Goal: Task Accomplishment & Management: Use online tool/utility

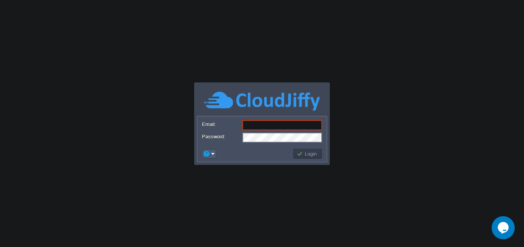
click at [214, 153] on em at bounding box center [209, 153] width 12 height 7
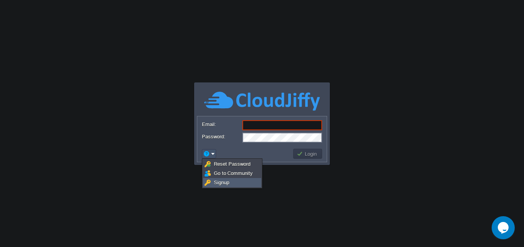
click at [214, 186] on link "Signup" at bounding box center [231, 182] width 57 height 8
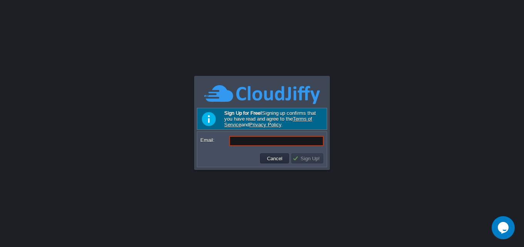
paste input "[EMAIL_ADDRESS][DOMAIN_NAME]"
type input "[EMAIL_ADDRESS][DOMAIN_NAME]"
click at [307, 163] on td "Sign Up!" at bounding box center [307, 158] width 32 height 10
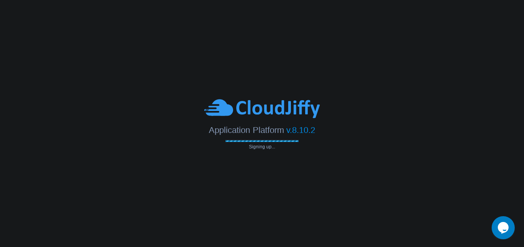
type input "[EMAIL_ADDRESS][DOMAIN_NAME]"
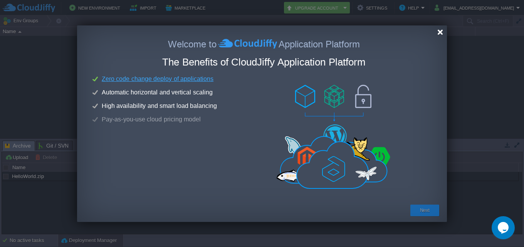
click at [443, 32] on div at bounding box center [440, 32] width 6 height 6
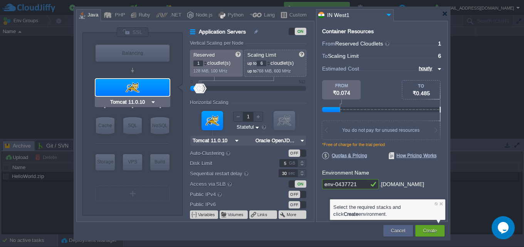
click at [105, 84] on div at bounding box center [133, 87] width 74 height 17
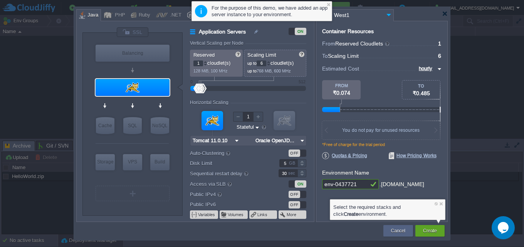
drag, startPoint x: 355, startPoint y: 3, endPoint x: 360, endPoint y: 12, distance: 9.7
click at [356, 5] on div at bounding box center [262, 123] width 524 height 247
click at [440, 11] on div at bounding box center [261, 14] width 371 height 14
click at [443, 15] on div at bounding box center [445, 14] width 6 height 6
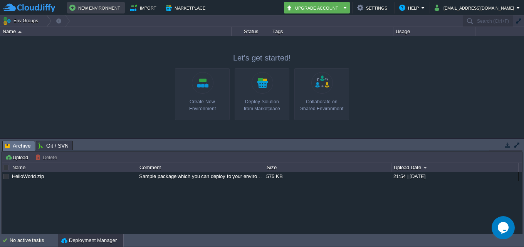
click at [81, 3] on button "New Environment" at bounding box center [95, 7] width 53 height 9
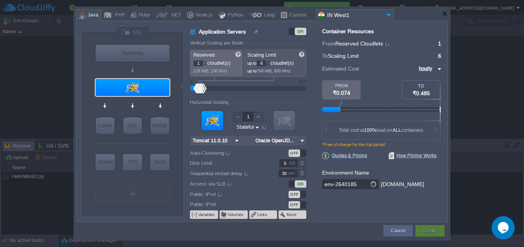
click at [334, 15] on input "IN West1" at bounding box center [350, 15] width 68 height 11
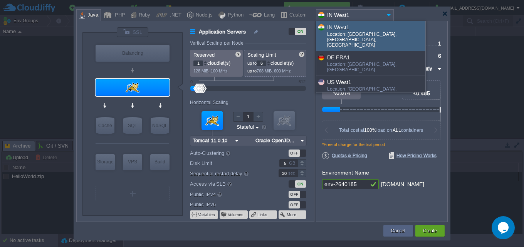
click at [367, 32] on div "Location: [GEOGRAPHIC_DATA], [GEOGRAPHIC_DATA], [GEOGRAPHIC_DATA]" at bounding box center [375, 41] width 97 height 18
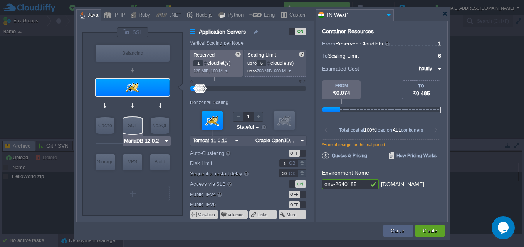
type input "Tomcat 11.0.10"
drag, startPoint x: 145, startPoint y: 96, endPoint x: 155, endPoint y: 96, distance: 9.6
click at [148, 96] on div at bounding box center [133, 87] width 74 height 17
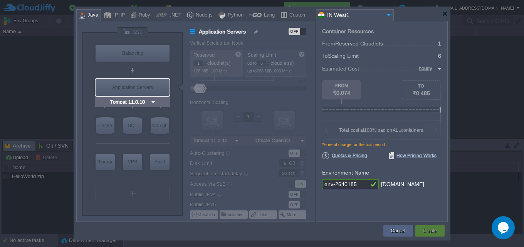
click at [145, 95] on div "Application Servers" at bounding box center [133, 87] width 74 height 17
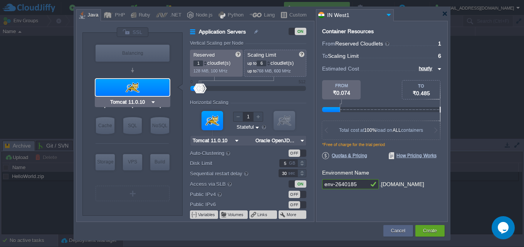
click at [145, 100] on input "Tomcat 11.0.10" at bounding box center [130, 102] width 42 height 8
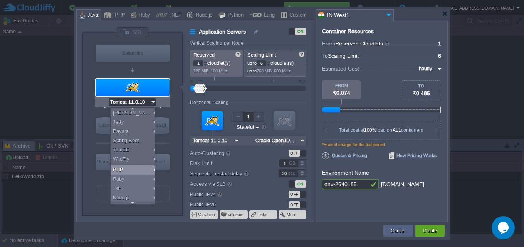
scroll to position [53, 0]
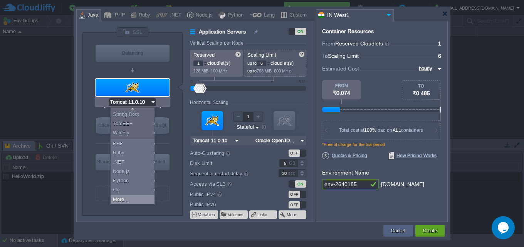
click at [132, 195] on div "More..." at bounding box center [134, 199] width 47 height 9
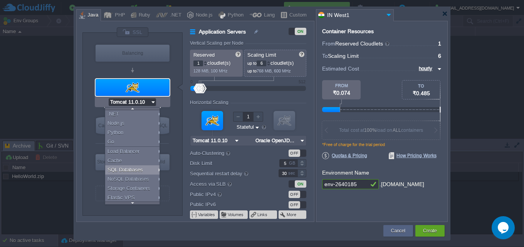
scroll to position [118, 0]
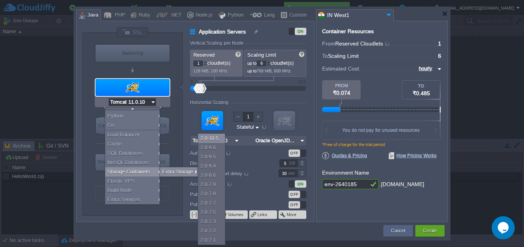
click at [211, 140] on div "2.0-10.5" at bounding box center [211, 138] width 27 height 9
type input "Storage Containers"
type input "Extra Storage 2.0-10.5"
type input "null"
type input "2.0-10.5-almal..."
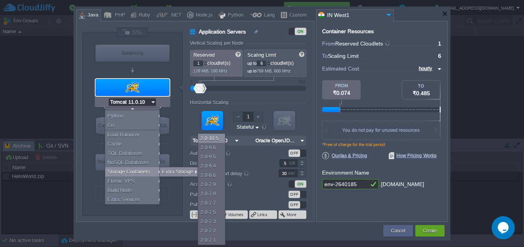
type input "Stateless"
type input "Extra Storage 2.0-10.5"
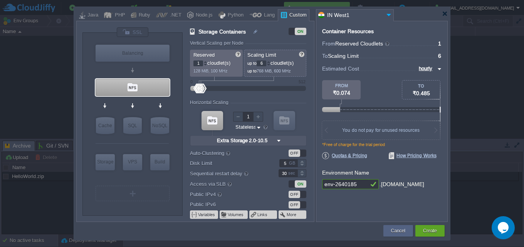
scroll to position [0, 0]
click at [201, 65] on input "1" at bounding box center [198, 63] width 10 height 6
type input "11111111111111111111111111"
click at [292, 163] on div "GB" at bounding box center [293, 162] width 8 height 7
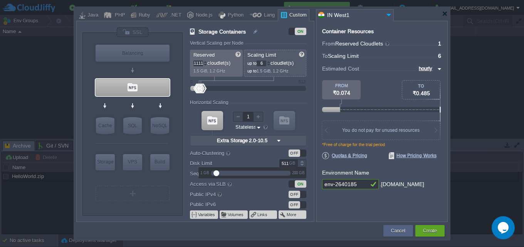
scroll to position [0, 0]
type input "5111"
type input "12"
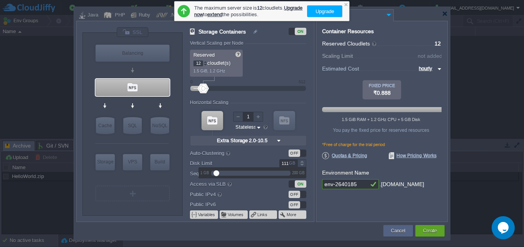
scroll to position [0, 35]
type input "10"
click at [349, 198] on div "Container Resources From Reserved Cloudlets ... = 12 not added To Scaling Limit…" at bounding box center [382, 121] width 132 height 201
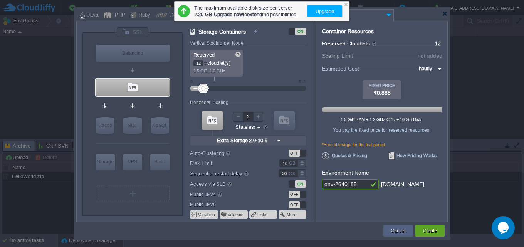
click at [257, 119] on div at bounding box center [258, 117] width 10 height 10
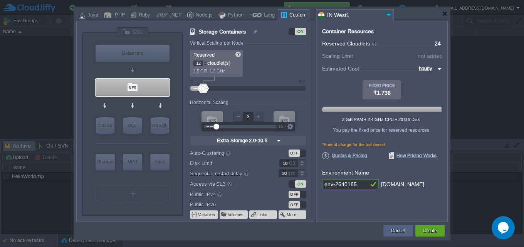
click at [257, 119] on div at bounding box center [258, 117] width 10 height 10
type input "2"
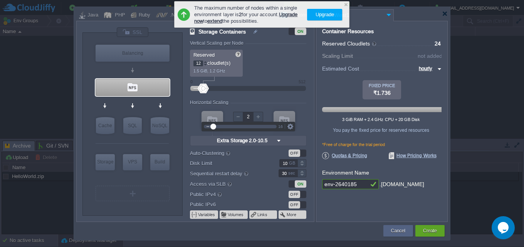
type input "NGINX 1.28.0"
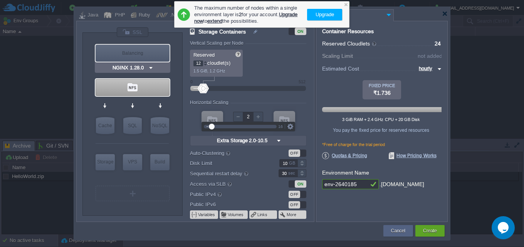
click at [147, 51] on div "Balancing" at bounding box center [133, 53] width 74 height 17
type input "Load Balancer"
type input "1"
type input "4"
type input "1"
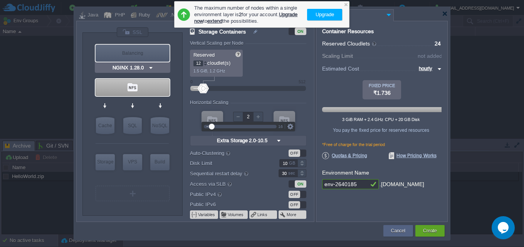
type input "NGINX 1.28.0"
type input "1.28.0-almalin..."
type input "Stateful"
type input "5"
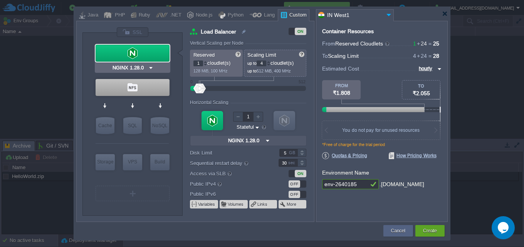
click at [126, 57] on div at bounding box center [133, 53] width 74 height 17
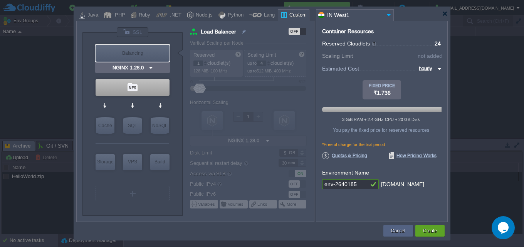
click at [138, 67] on input "NGINX 1.28.0" at bounding box center [129, 68] width 37 height 8
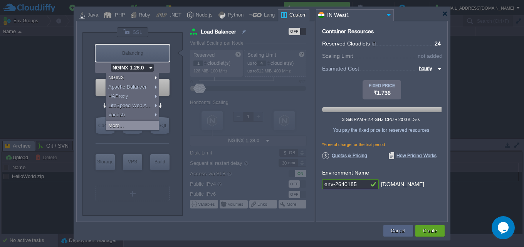
click at [134, 125] on div "More..." at bounding box center [132, 125] width 53 height 9
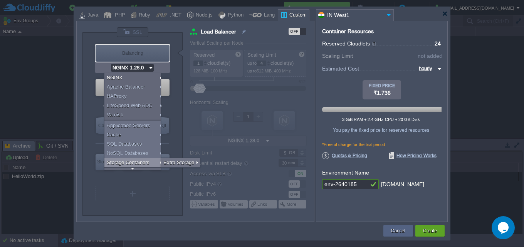
click at [139, 160] on div "Storage Containers" at bounding box center [133, 162] width 59 height 9
type input "Storage Containers"
type input "6"
type input "Extra Storage 2.0-10.5"
type input "2.0-10.5-almal..."
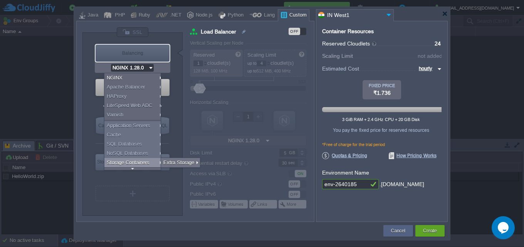
type input "Stateless"
type input "AlmaLinux 9.6"
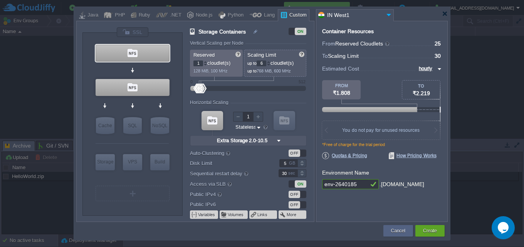
click at [199, 67] on p "128 MiB, 100 MHz" at bounding box center [216, 69] width 47 height 7
click at [197, 65] on input "1" at bounding box center [198, 63] width 10 height 6
type input "111"
click at [261, 65] on input "6" at bounding box center [262, 63] width 10 height 6
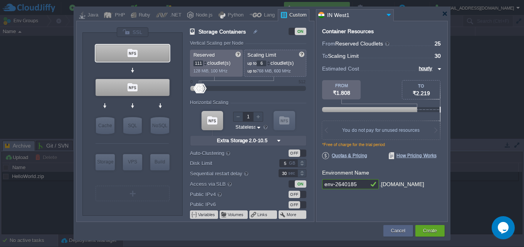
type input "12"
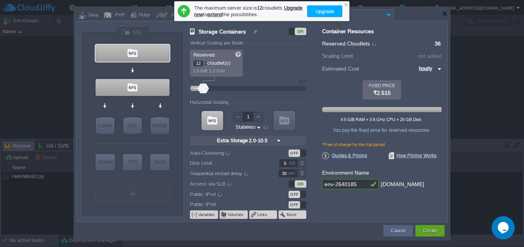
click at [326, 192] on div "Container Resources From Reserved Cloudlets ... = 36 not added To Scaling Limit…" at bounding box center [382, 121] width 132 height 201
click at [285, 165] on input "5" at bounding box center [288, 163] width 18 height 8
type input "10"
click at [304, 184] on div "ON" at bounding box center [301, 183] width 12 height 7
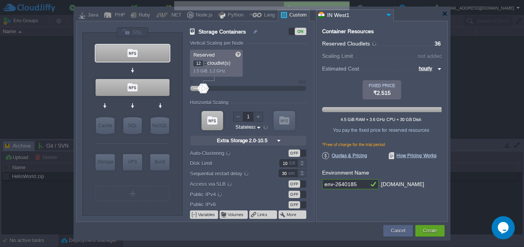
click at [351, 186] on input "env-2640185" at bounding box center [345, 184] width 46 height 10
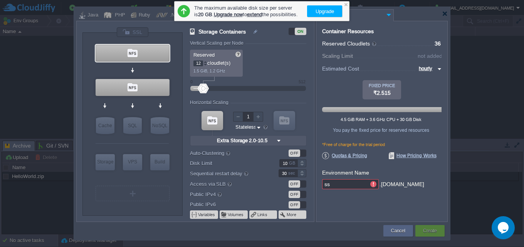
type input "s"
type input "seguroacesso1"
click at [252, 117] on input "1" at bounding box center [248, 117] width 10 height 10
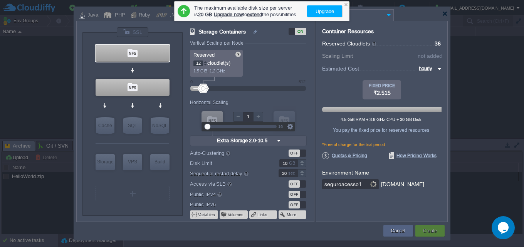
type input "2"
click at [259, 117] on div at bounding box center [258, 117] width 10 height 10
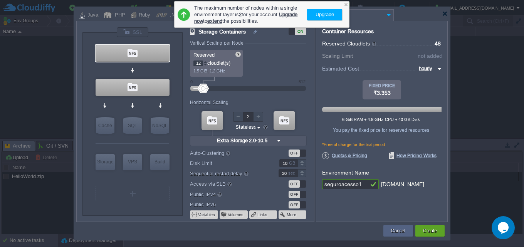
click at [422, 221] on div "Container Resources From Reserved Cloudlets ... = 48 not added To Scaling Limit…" at bounding box center [382, 121] width 132 height 201
click at [427, 229] on button "Create" at bounding box center [430, 231] width 14 height 8
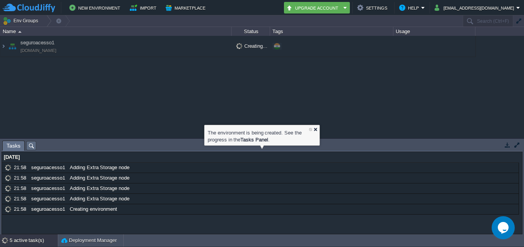
click at [315, 127] on div at bounding box center [315, 129] width 5 height 5
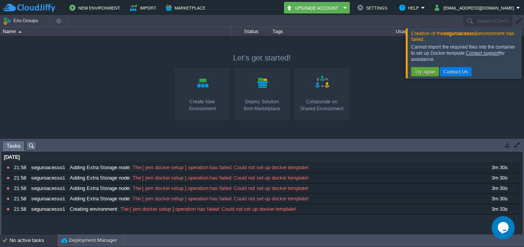
click at [523, 67] on div at bounding box center [533, 53] width 0 height 50
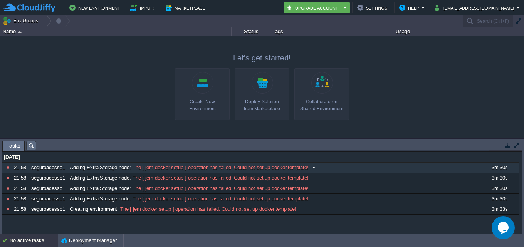
click at [107, 154] on div "[DATE]" at bounding box center [260, 157] width 517 height 10
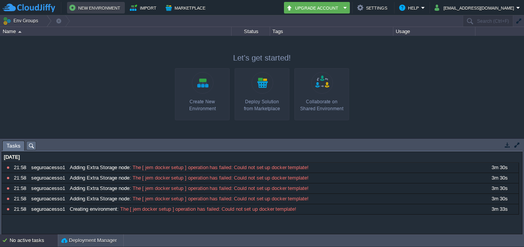
click at [92, 8] on button "New Environment" at bounding box center [95, 7] width 53 height 9
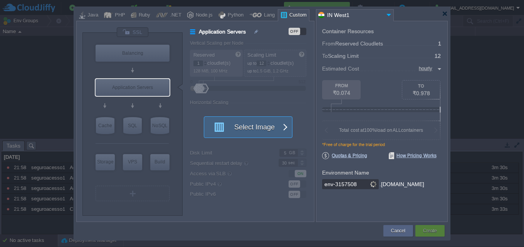
click at [248, 130] on button "Select Image" at bounding box center [243, 127] width 69 height 21
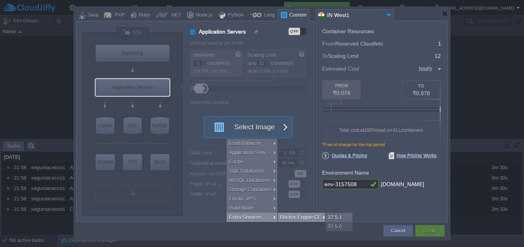
click at [304, 215] on div "Docker Engine CE" at bounding box center [302, 217] width 49 height 9
type input "Extra Services"
type input "6"
type input "Docker Engine CE 27.5.1"
type input "27.5.1-almalin..."
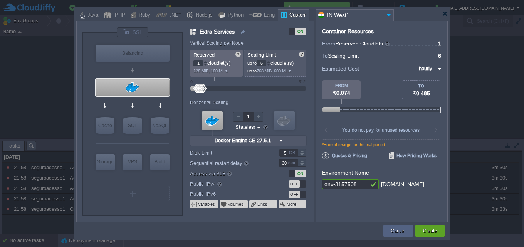
click at [195, 60] on input "1" at bounding box center [198, 63] width 10 height 6
type input "1111"
click at [289, 151] on input "5" at bounding box center [288, 153] width 18 height 8
type input "51"
type input "12"
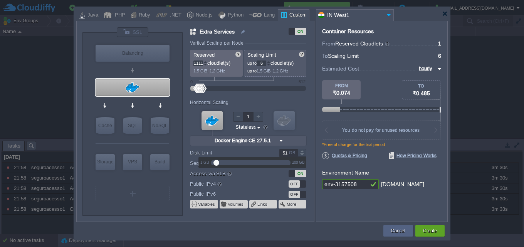
type input "12"
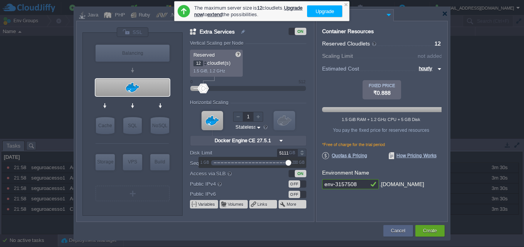
type input "20"
click at [336, 201] on div "Container Resources From Reserved Cloudlets ... = 12 not added To Scaling Limit…" at bounding box center [382, 121] width 132 height 201
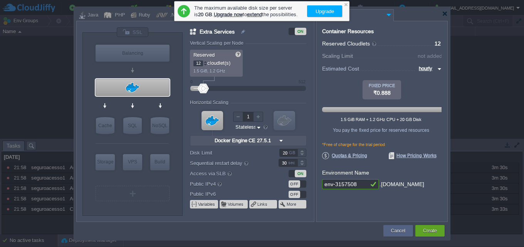
type input "2"
click at [255, 115] on div at bounding box center [258, 117] width 10 height 10
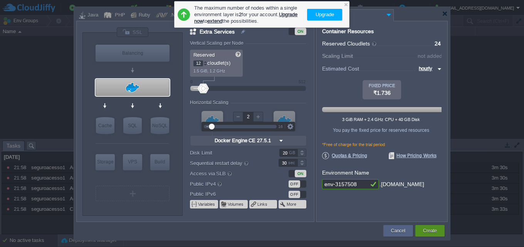
click at [433, 234] on button "Create" at bounding box center [430, 231] width 14 height 8
